Goal: Navigation & Orientation: Find specific page/section

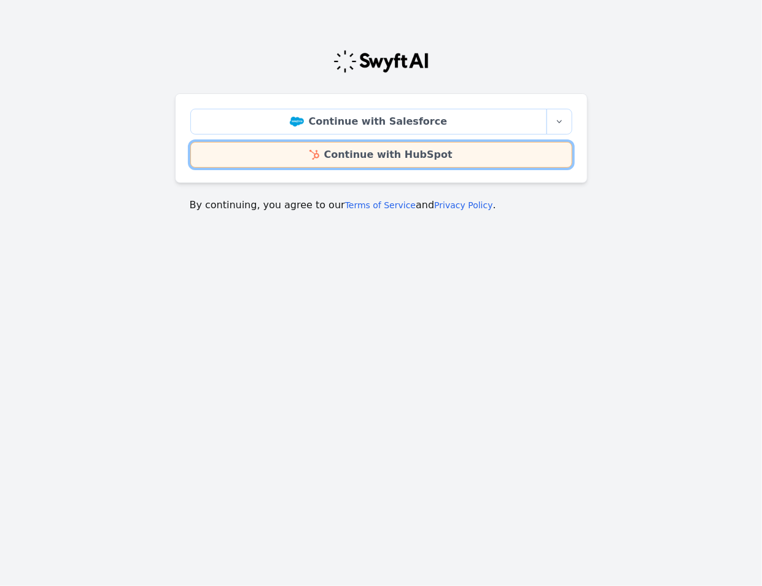
click at [384, 154] on link "Continue with HubSpot" at bounding box center [381, 155] width 382 height 26
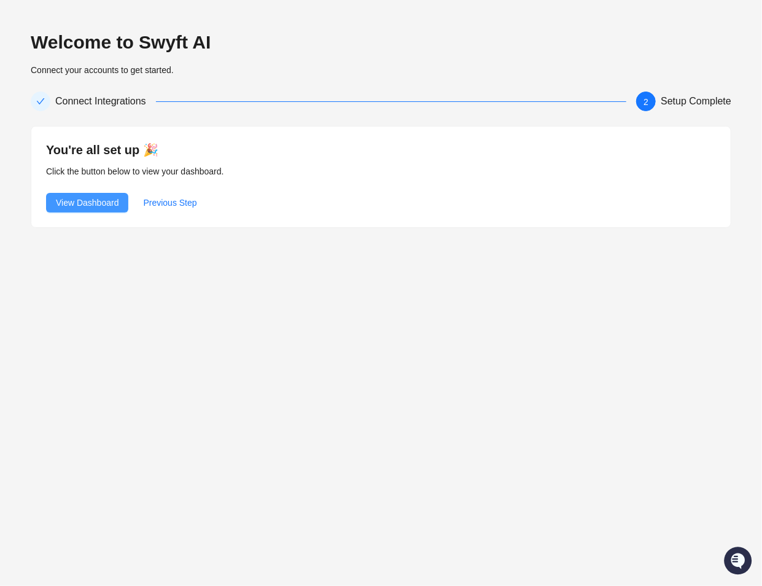
click at [103, 207] on span "View Dashboard" at bounding box center [87, 203] width 63 height 14
